Goal: Check status: Check status

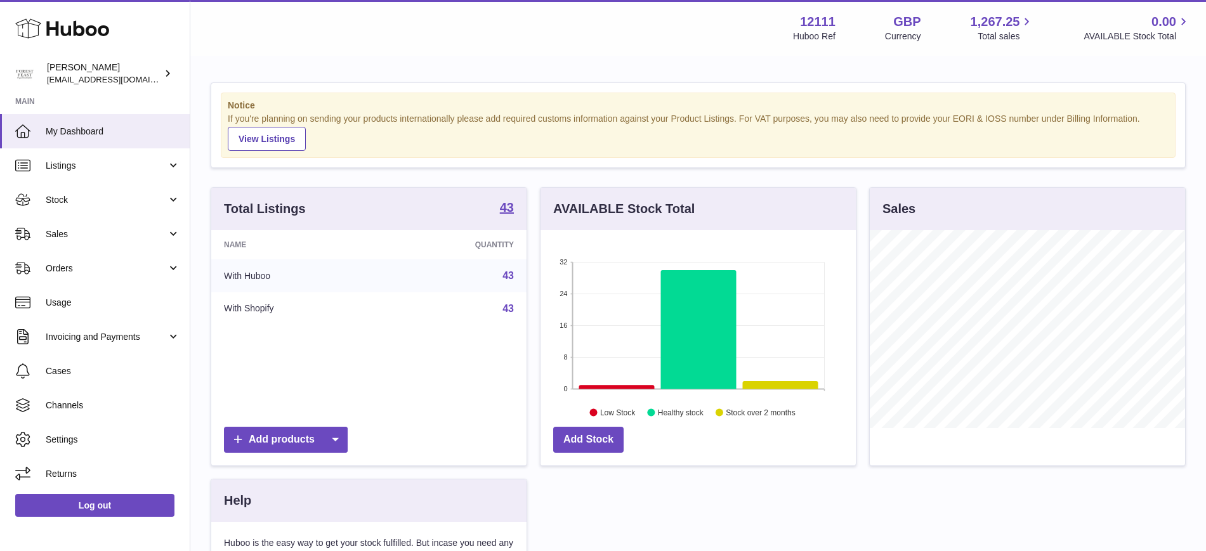
scroll to position [198, 315]
click at [171, 192] on link "Stock" at bounding box center [95, 200] width 190 height 34
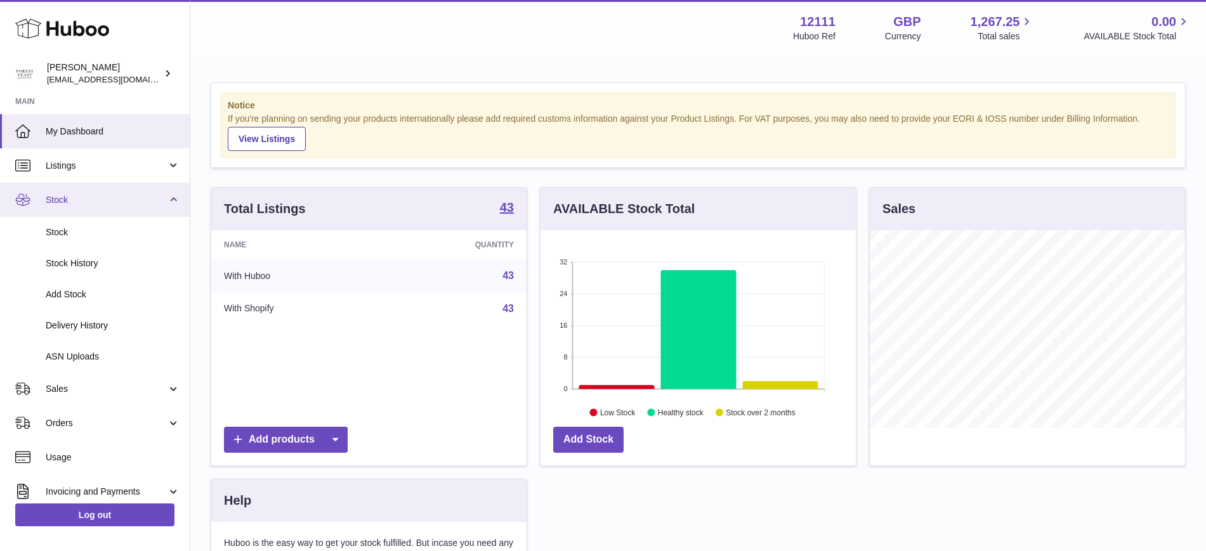
scroll to position [79, 0]
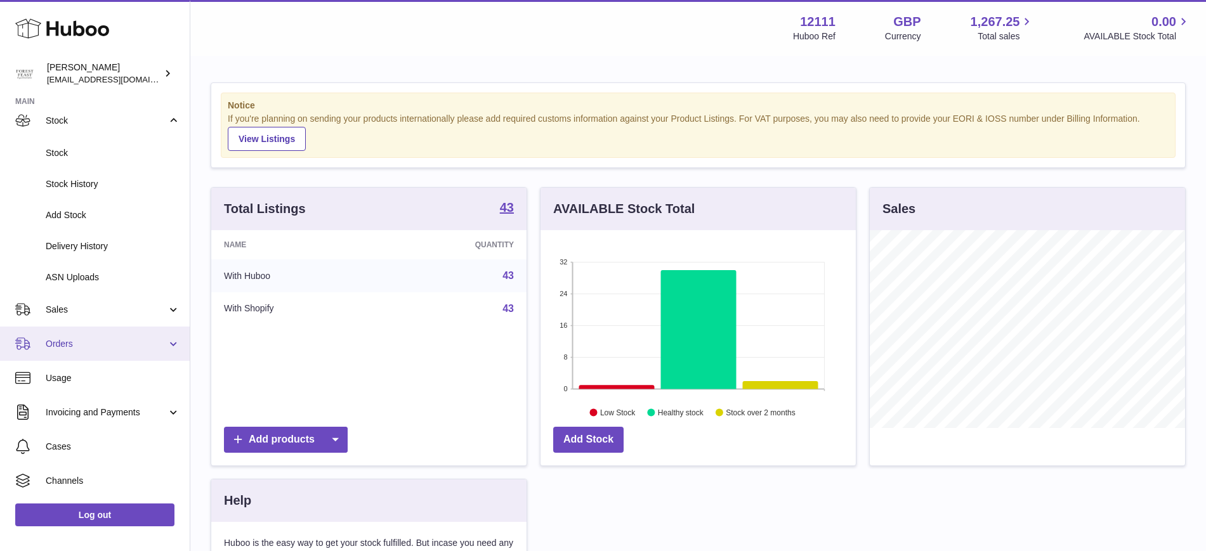
click at [163, 334] on link "Orders" at bounding box center [95, 344] width 190 height 34
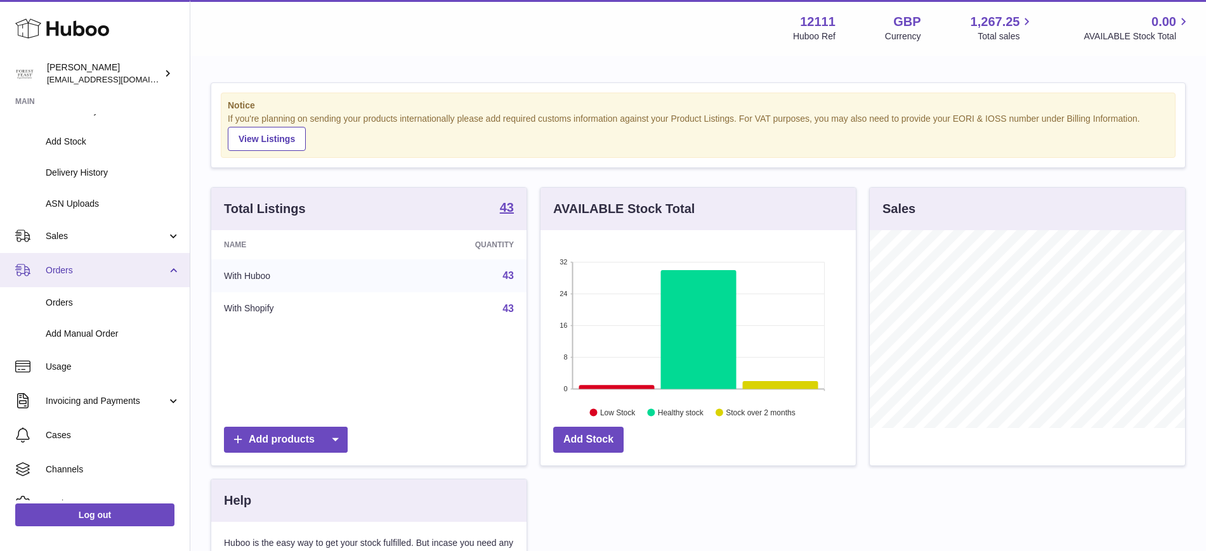
scroll to position [207, 0]
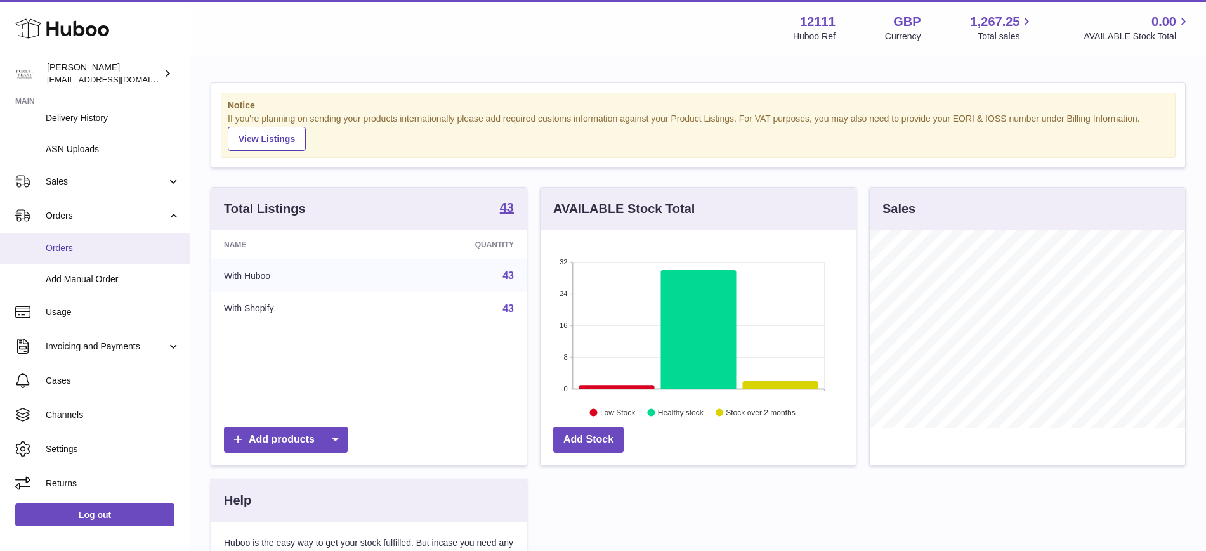
click at [153, 251] on span "Orders" at bounding box center [113, 248] width 134 height 12
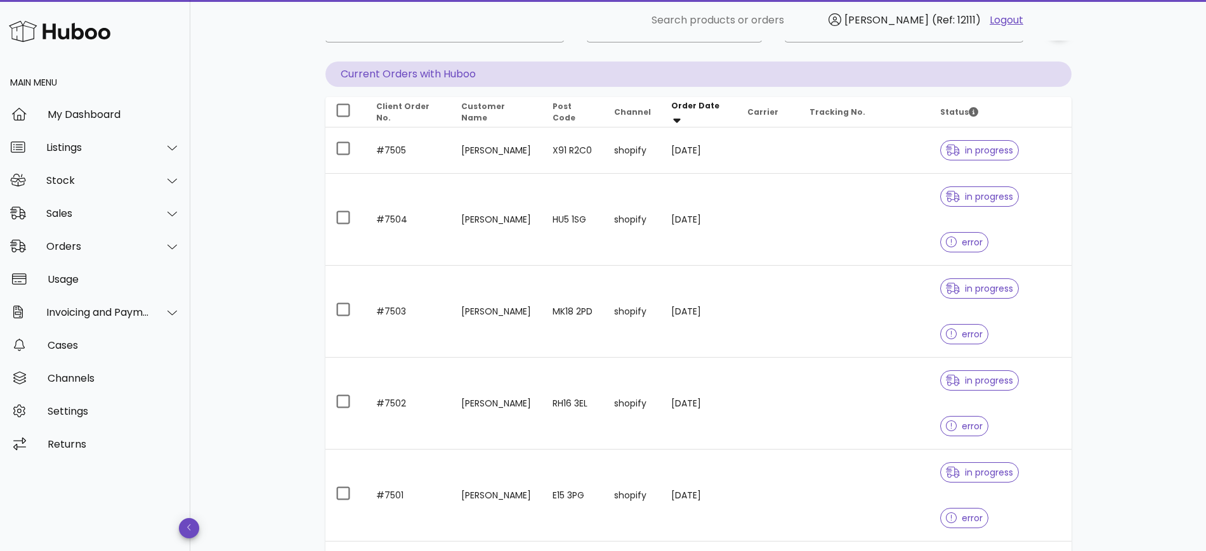
scroll to position [79, 0]
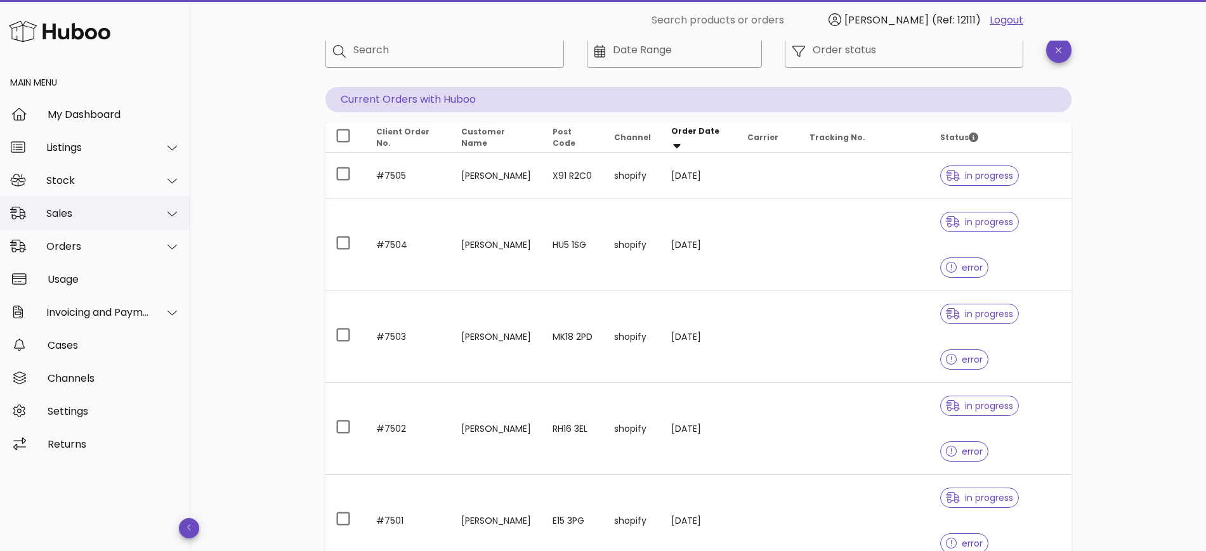
click at [174, 211] on icon at bounding box center [172, 213] width 10 height 11
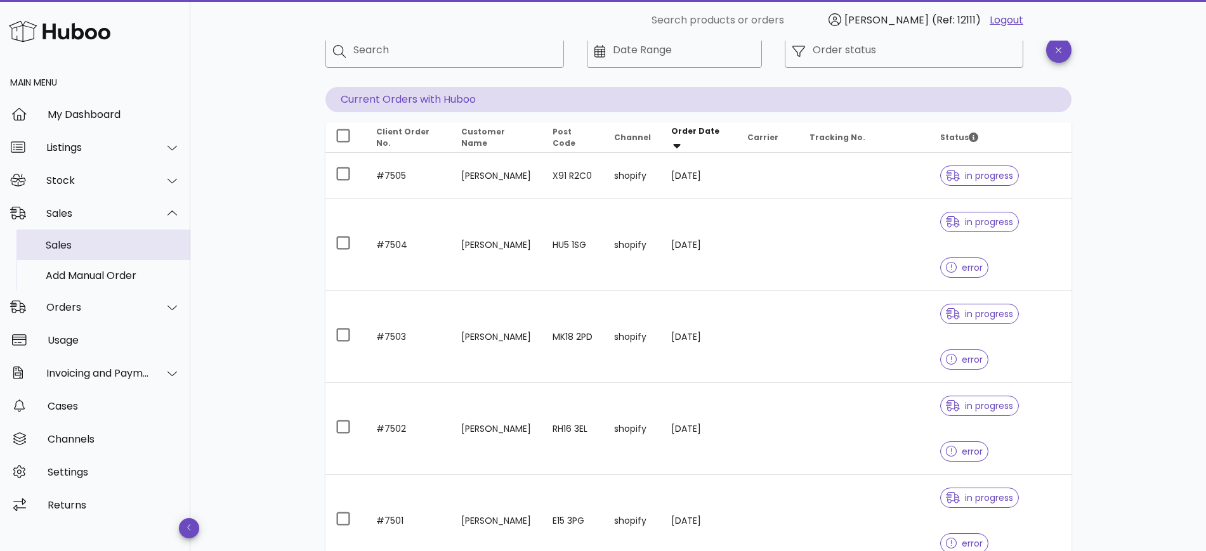
click at [68, 249] on div "Sales" at bounding box center [113, 245] width 134 height 12
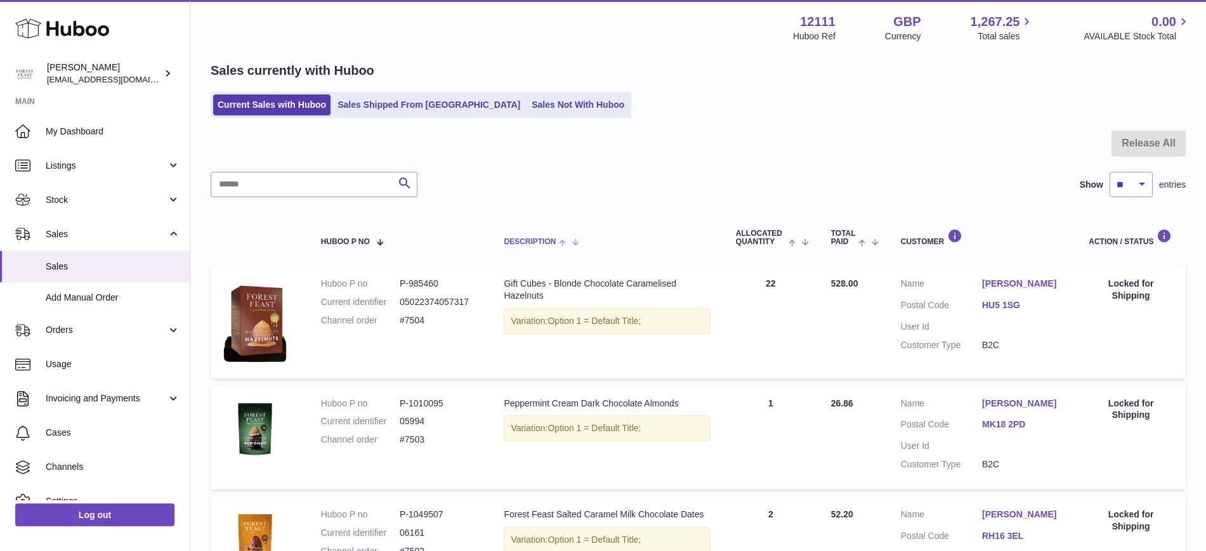
scroll to position [79, 0]
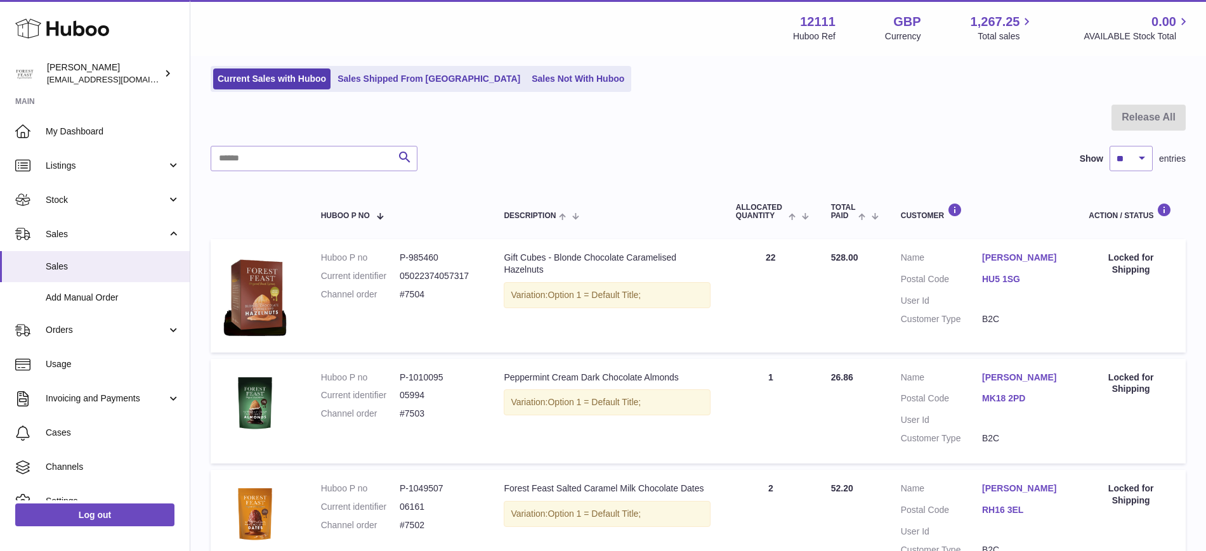
drag, startPoint x: 432, startPoint y: 293, endPoint x: 392, endPoint y: 295, distance: 40.0
click at [392, 295] on dl "Huboo P no P-985460 Current identifier 05022374057317 Channel order #7504" at bounding box center [400, 279] width 158 height 55
copy dl "#7504"
click at [55, 231] on span "Sales" at bounding box center [106, 234] width 121 height 12
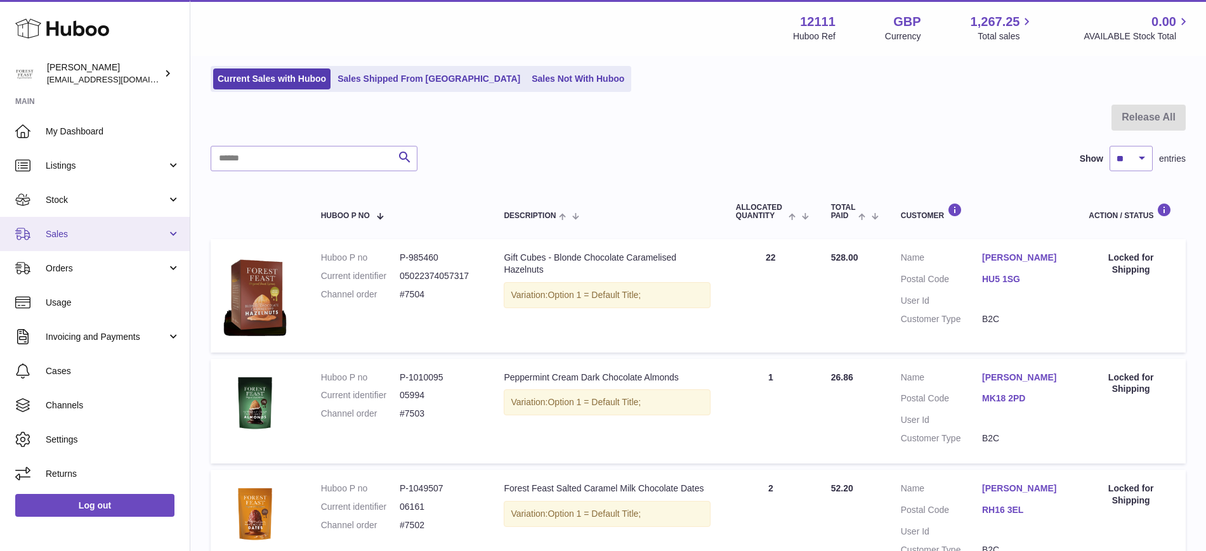
click at [55, 231] on span "Sales" at bounding box center [106, 234] width 121 height 12
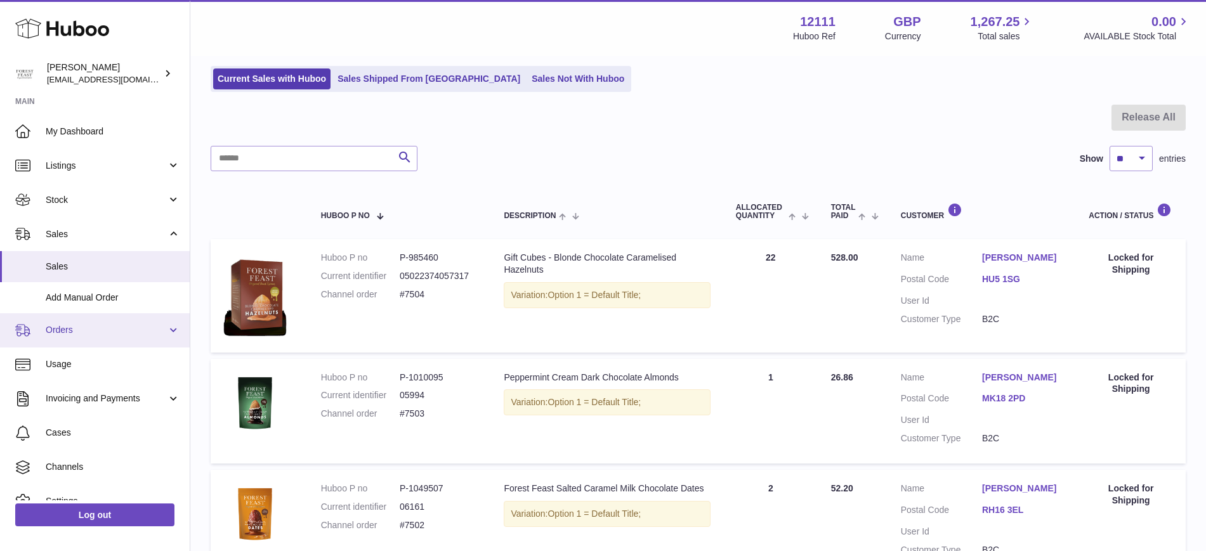
click at [58, 327] on span "Orders" at bounding box center [106, 330] width 121 height 12
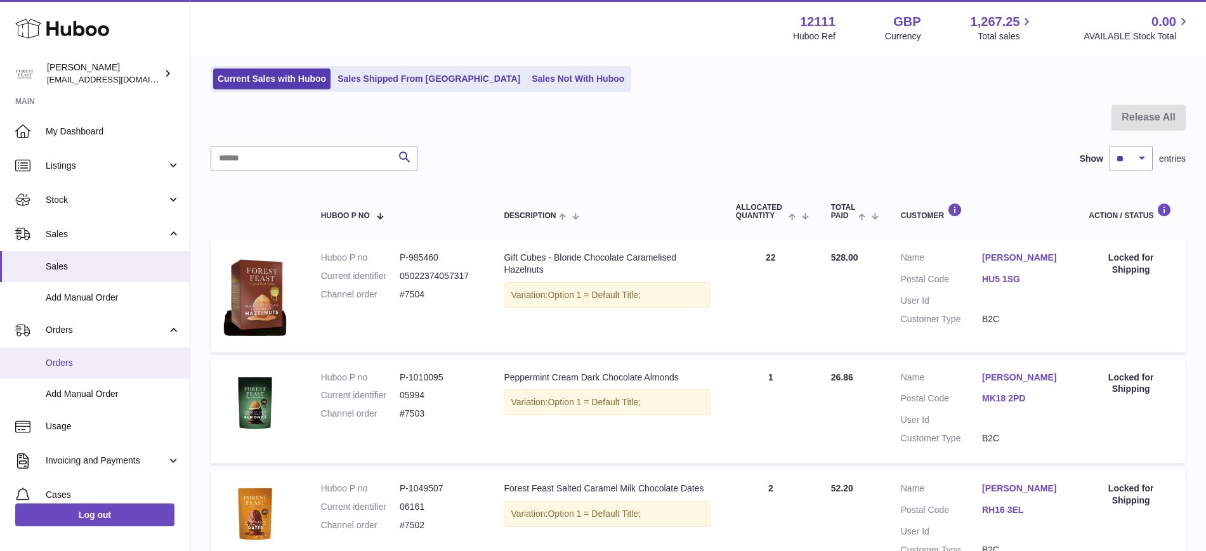
click at [83, 365] on span "Orders" at bounding box center [113, 363] width 134 height 12
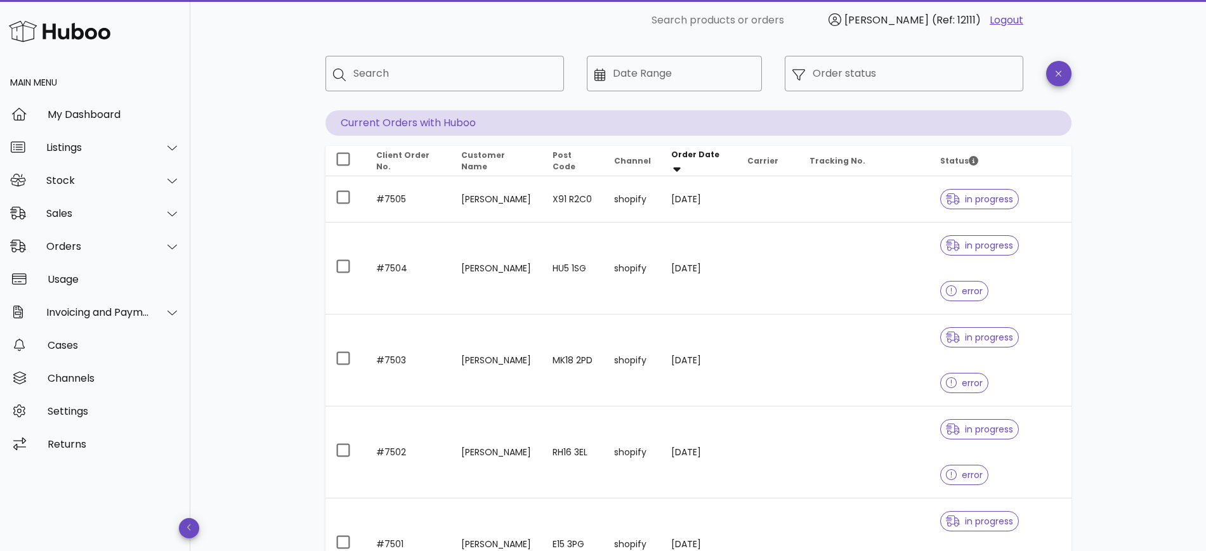
scroll to position [79, 0]
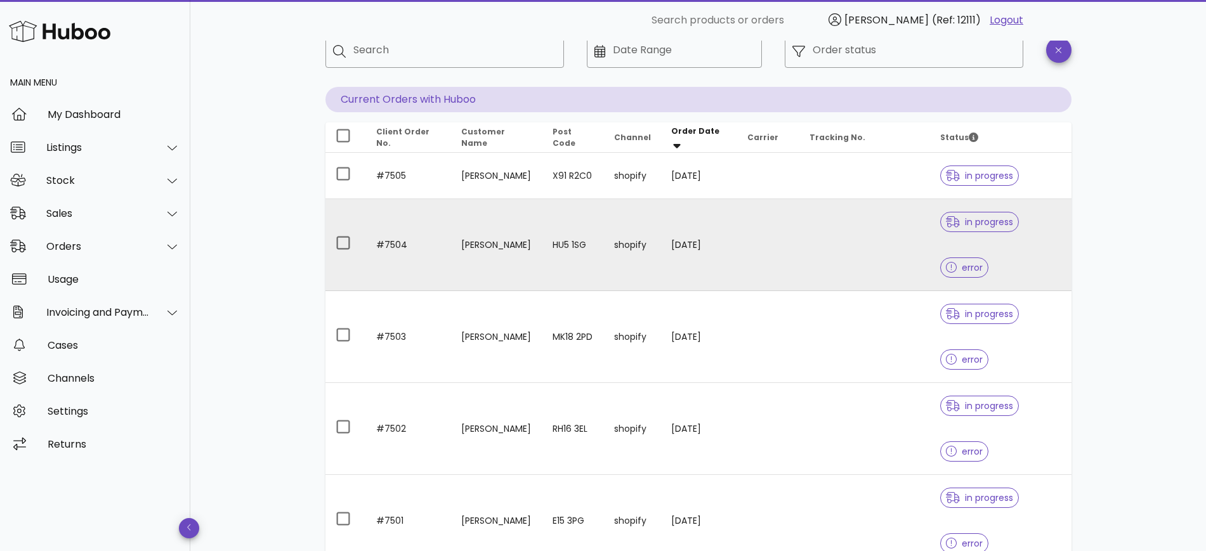
click at [684, 252] on td "02/10/2025" at bounding box center [699, 245] width 76 height 92
